Goal: Information Seeking & Learning: Compare options

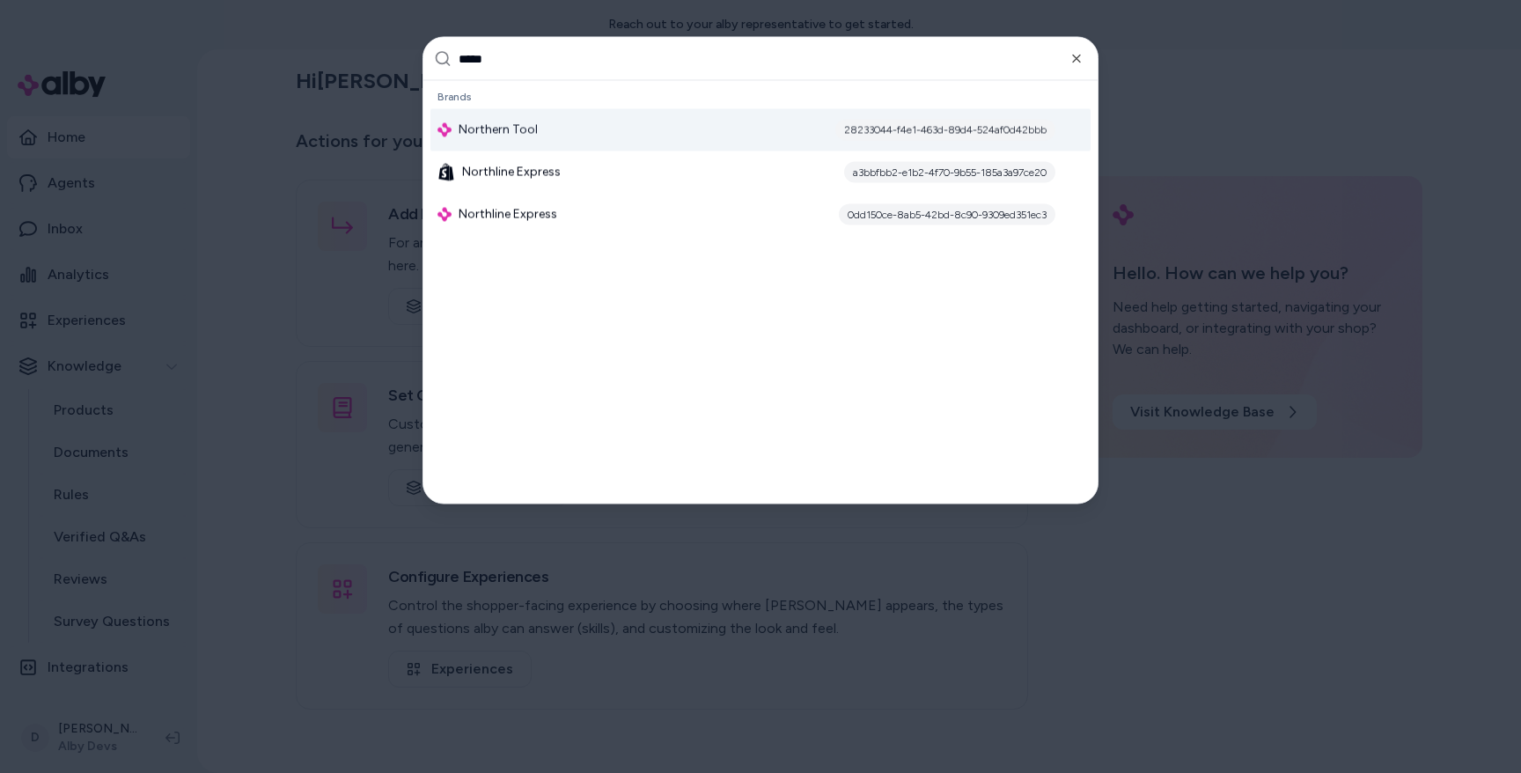
type input "*****"
click at [533, 117] on div "Northern Tool 28233044-f4e1-463d-89d4-524af0d42bbb" at bounding box center [760, 130] width 660 height 42
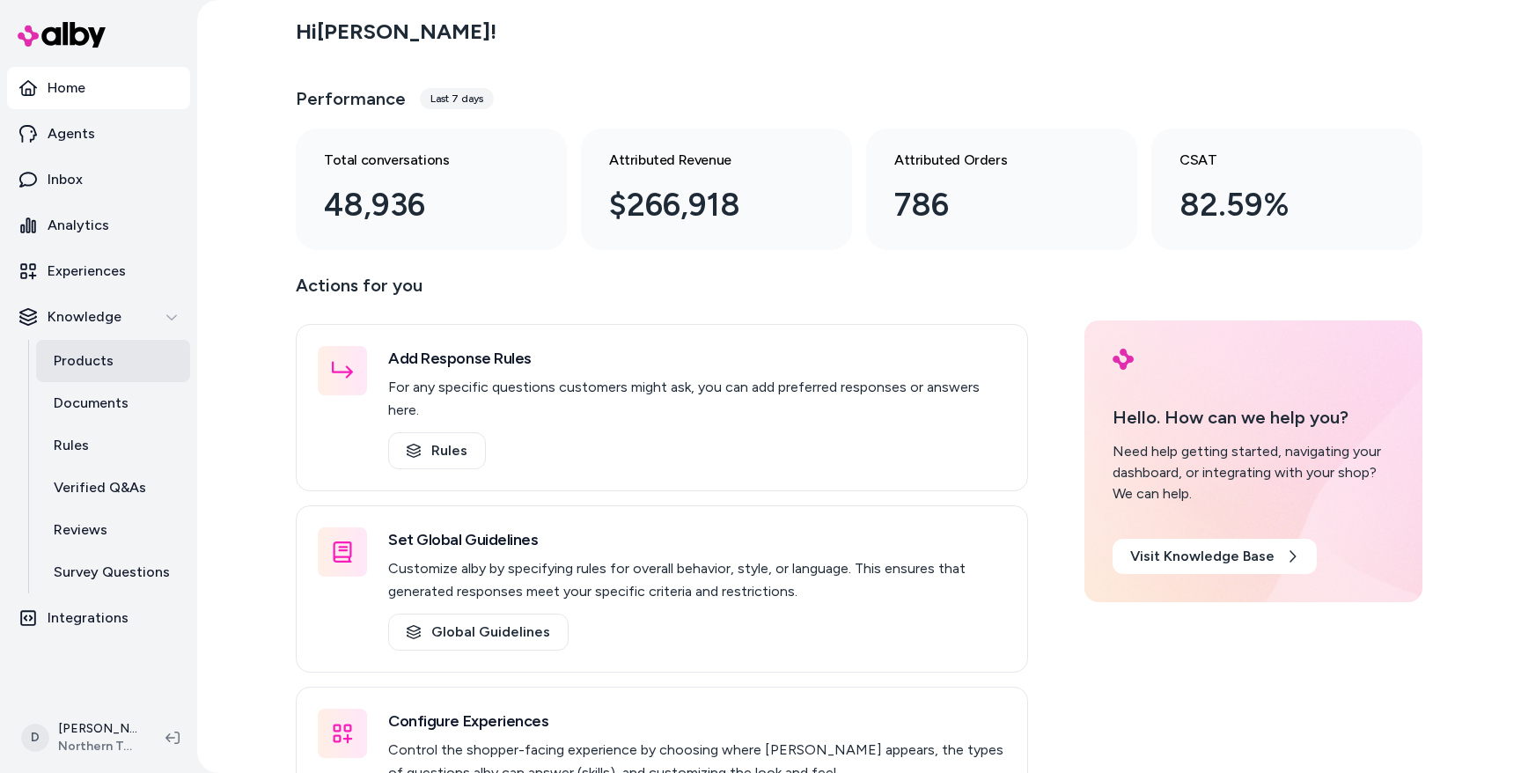
click at [135, 362] on link "Products" at bounding box center [113, 361] width 154 height 42
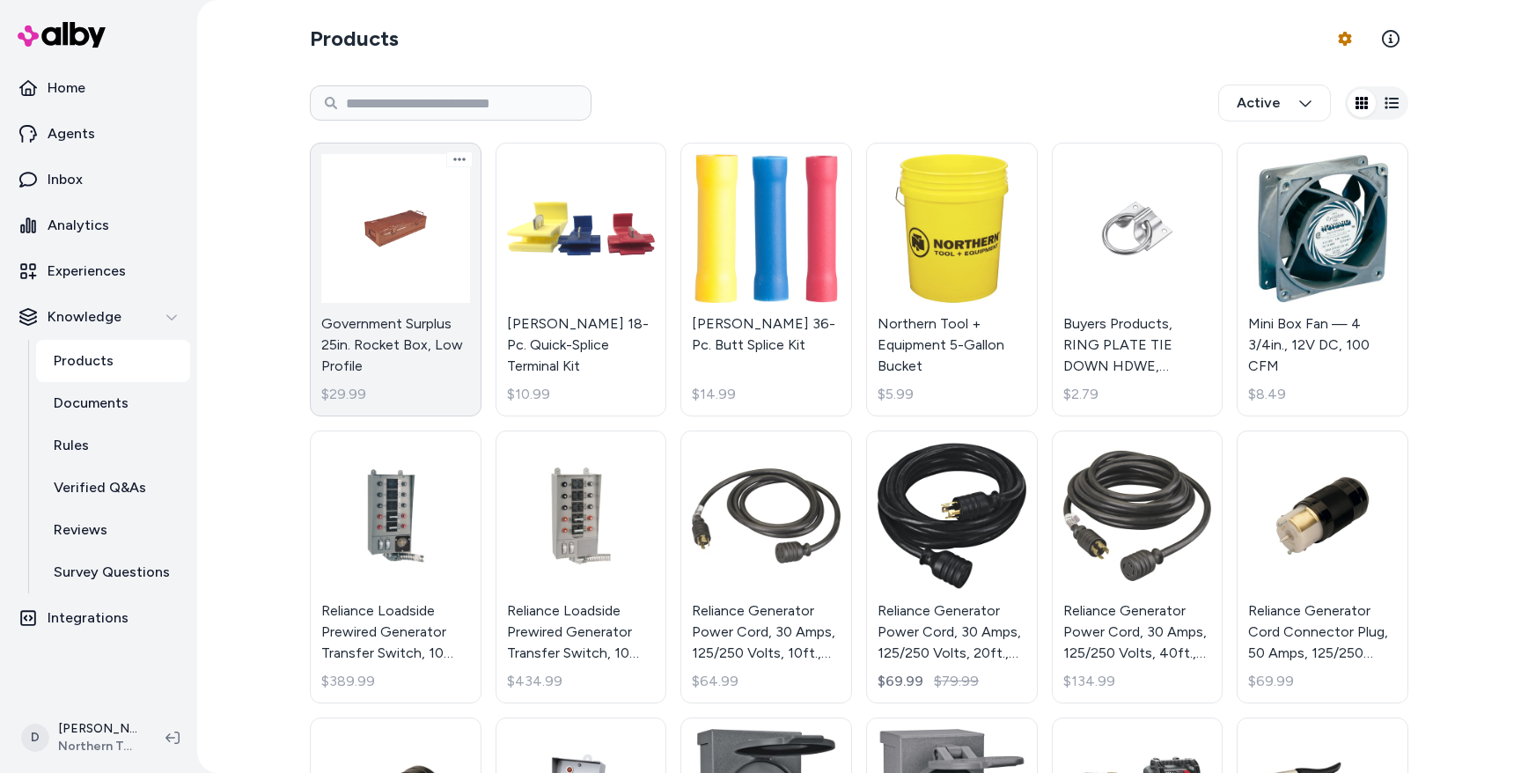
click at [402, 218] on link "Government Surplus 25in. Rocket Box, Low Profile $29.99" at bounding box center [396, 280] width 172 height 274
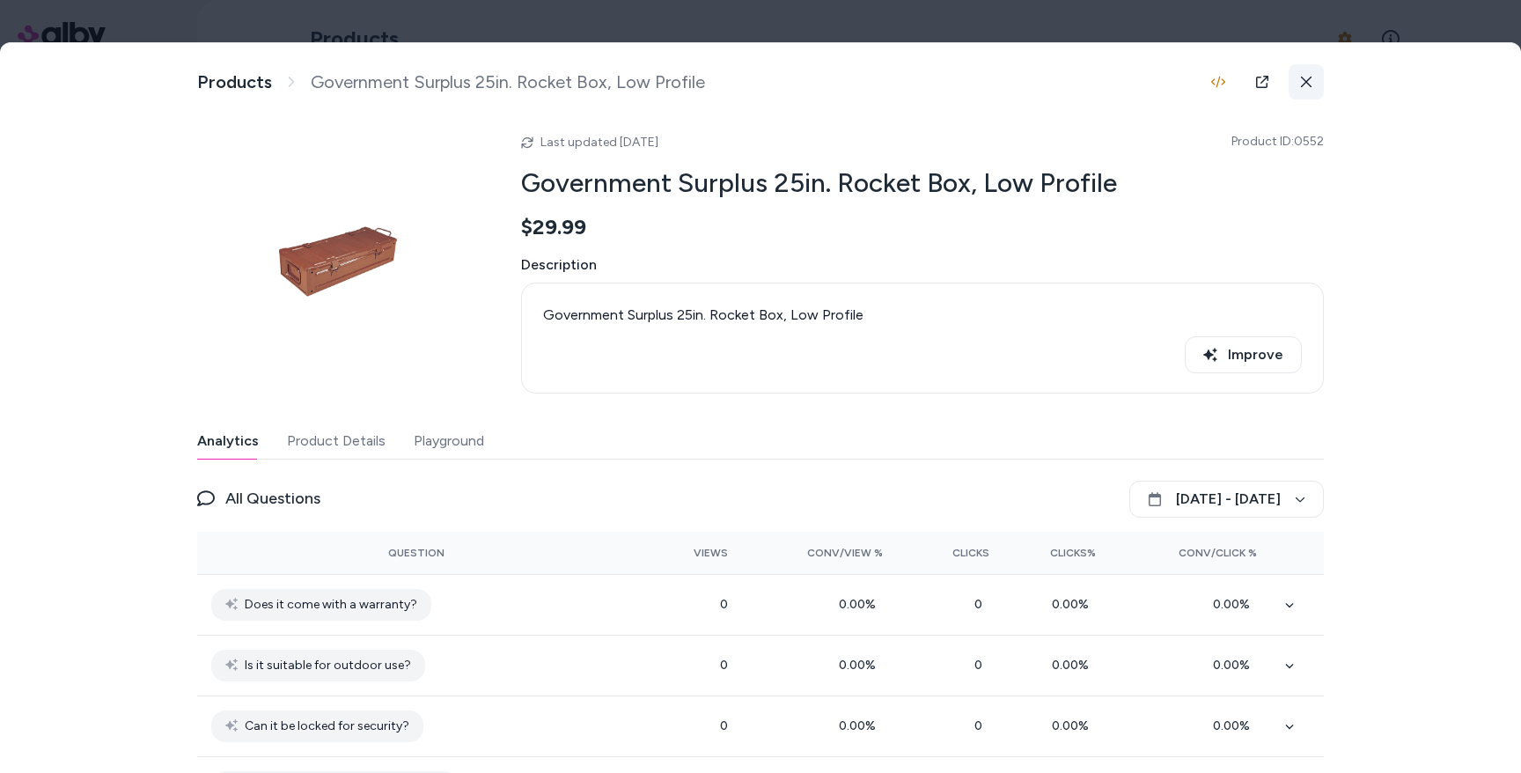
click at [1302, 95] on button at bounding box center [1305, 81] width 35 height 35
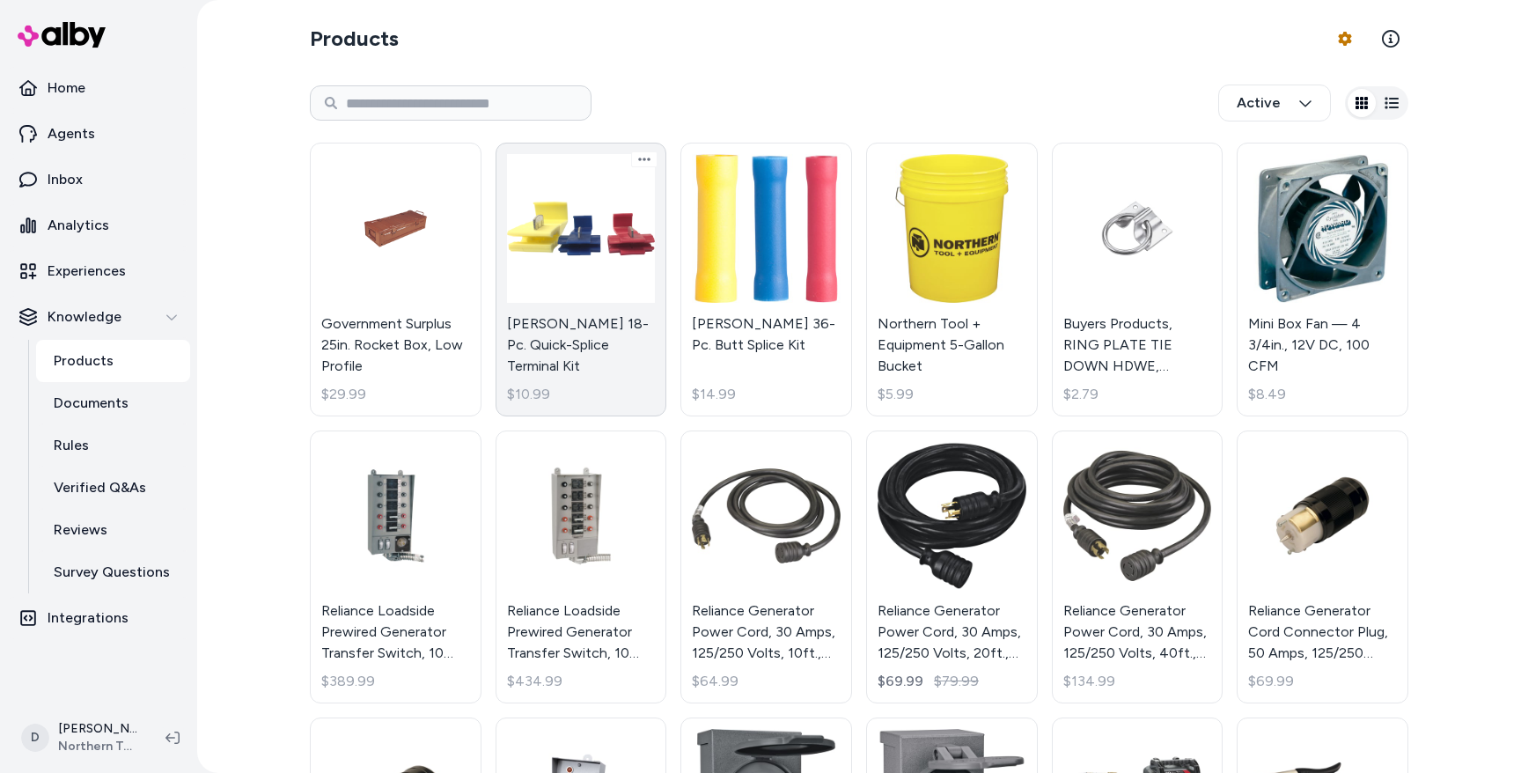
click at [581, 221] on link "Gardner Bender 18-Pc. Quick-Splice Terminal Kit $10.99" at bounding box center [581, 280] width 172 height 274
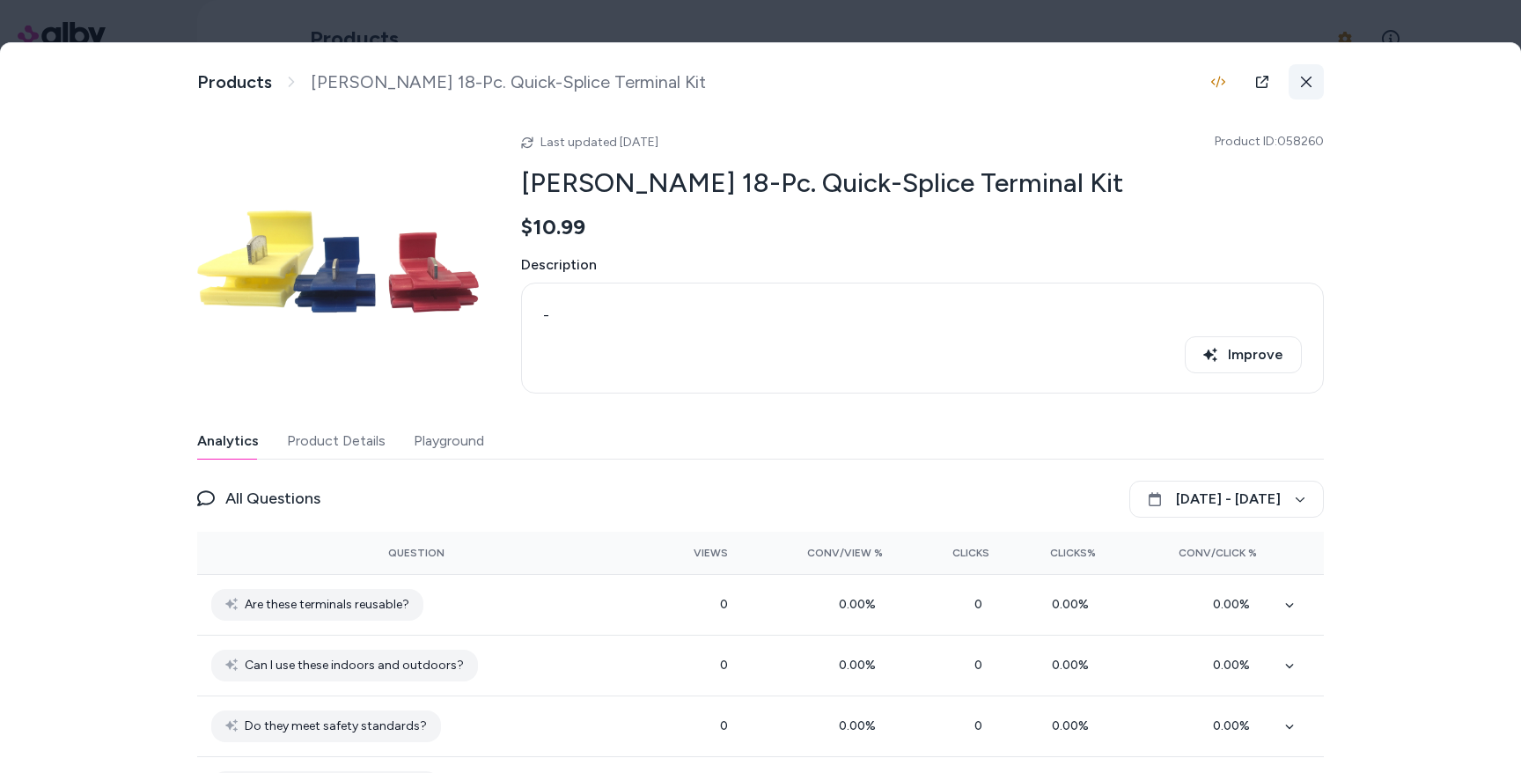
click at [1307, 81] on icon at bounding box center [1306, 82] width 12 height 12
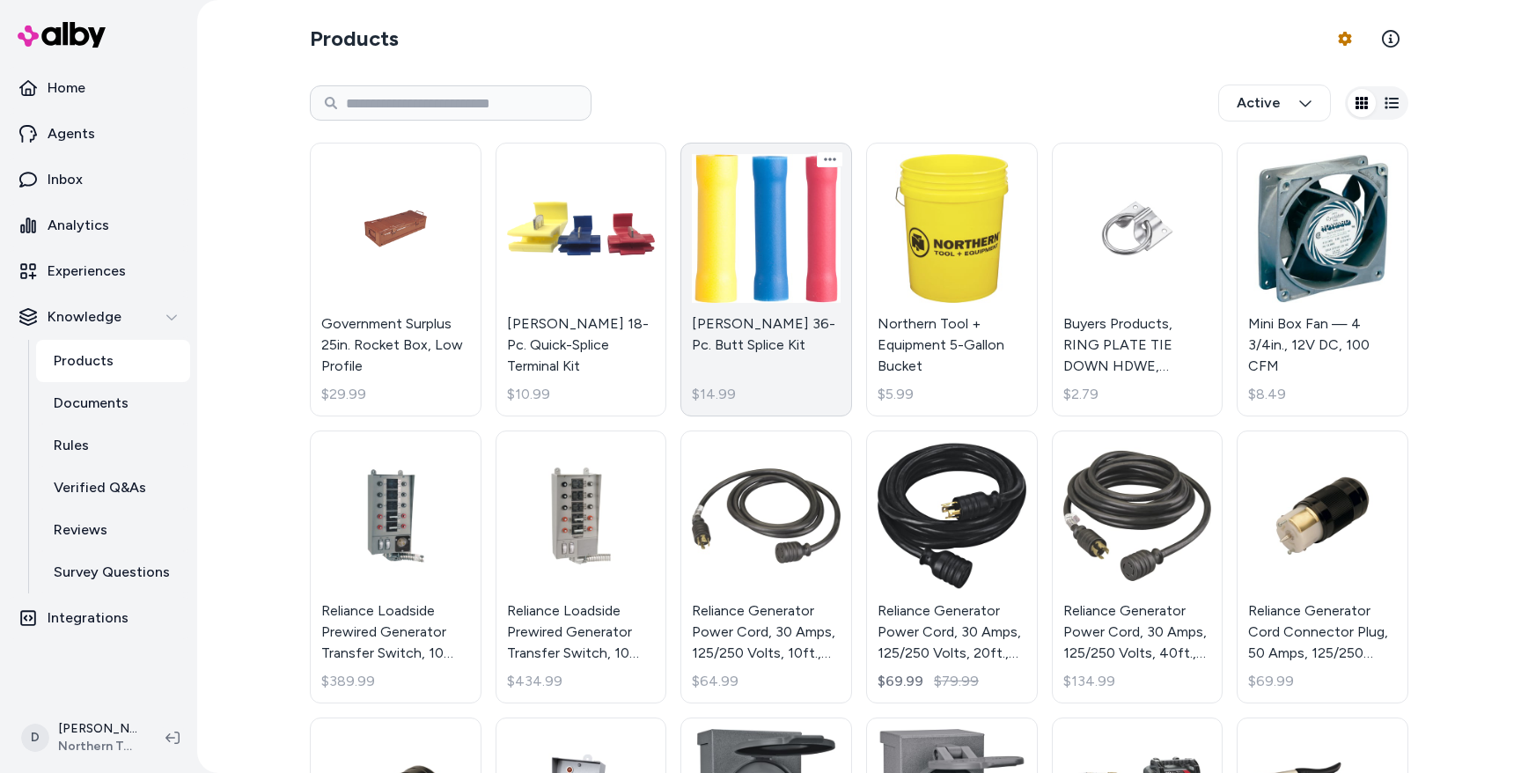
click at [744, 226] on link "Gardner Bender 36-Pc. Butt Splice Kit $14.99" at bounding box center [766, 280] width 172 height 274
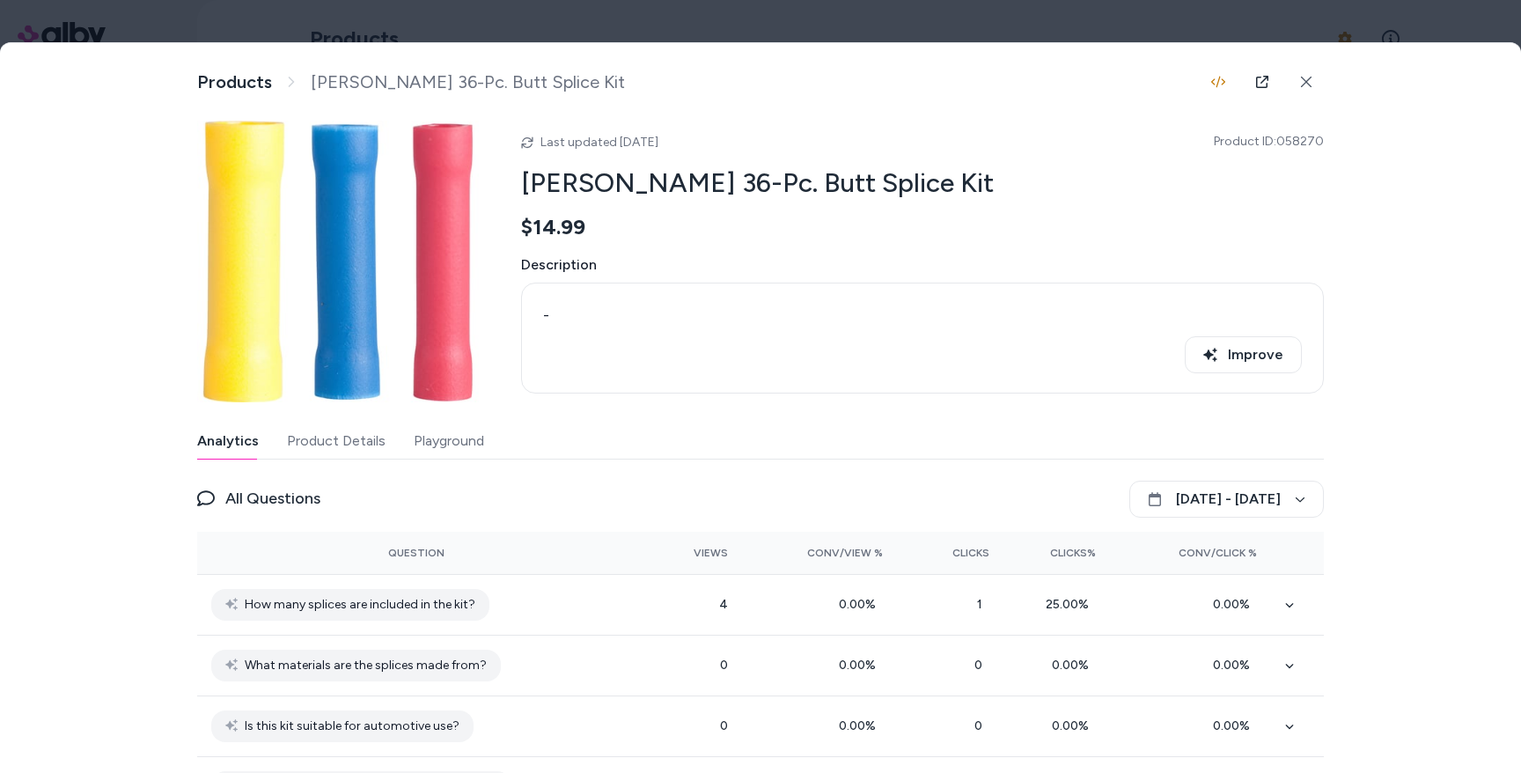
click at [1281, 82] on div at bounding box center [1261, 81] width 123 height 35
click at [1305, 82] on icon at bounding box center [1306, 82] width 11 height 11
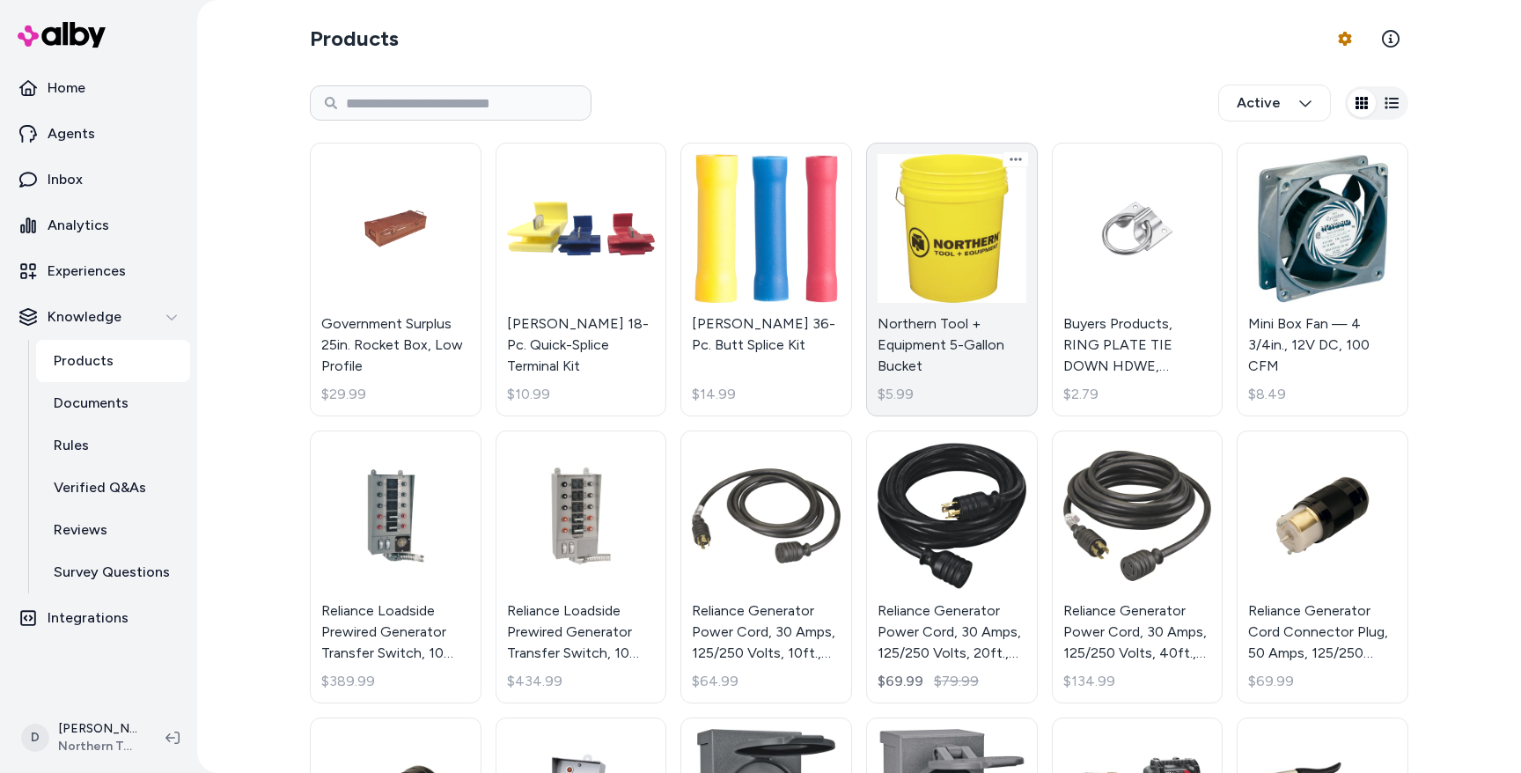
click at [998, 189] on link "Northern Tool + Equipment 5-Gallon Bucket $5.99" at bounding box center [952, 280] width 172 height 274
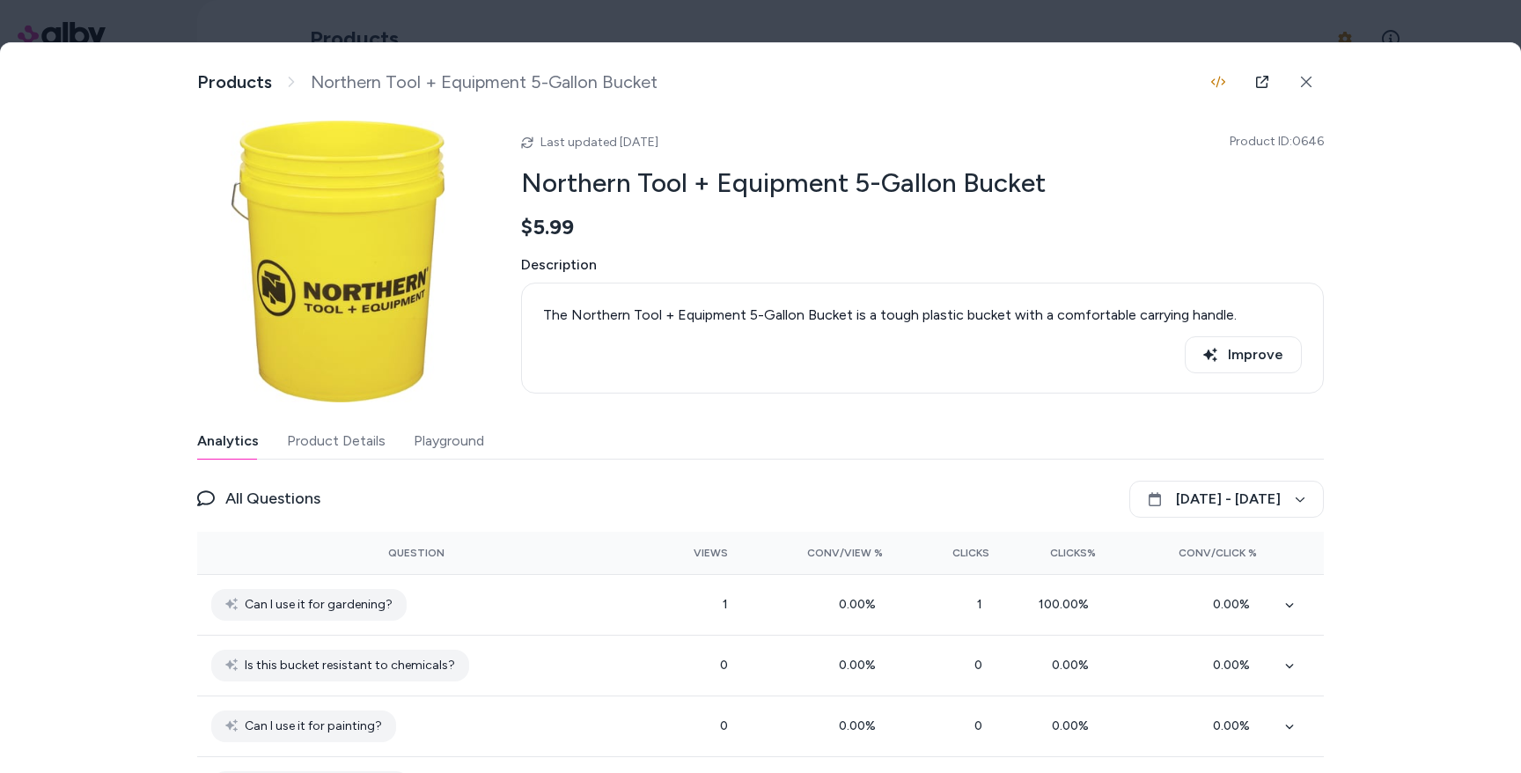
drag, startPoint x: 1258, startPoint y: 86, endPoint x: 803, endPoint y: 0, distance: 462.2
click at [0, 0] on body "Home Agents Inbox Analytics Experiences Knowledge Products Documents Rules Veri…" at bounding box center [760, 386] width 1521 height 773
drag, startPoint x: 1260, startPoint y: 74, endPoint x: 896, endPoint y: 0, distance: 371.8
click at [0, 0] on body "Home Agents Inbox Analytics Experiences Knowledge Products Documents Rules Veri…" at bounding box center [760, 386] width 1521 height 773
